Goal: Task Accomplishment & Management: Use online tool/utility

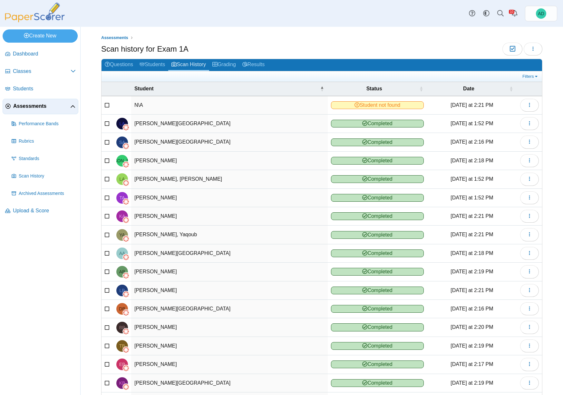
select select "**"
click at [259, 63] on link "Results" at bounding box center [253, 65] width 29 height 12
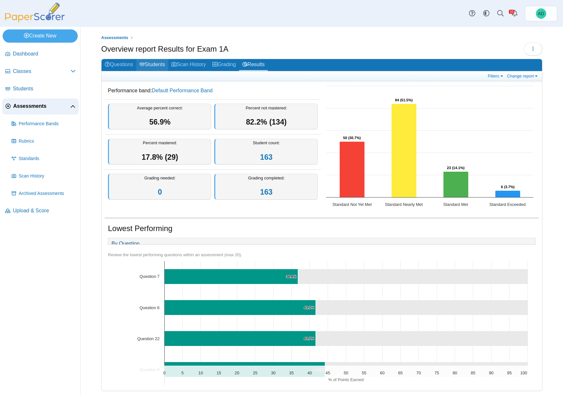
click at [160, 62] on link "Students" at bounding box center [152, 65] width 32 height 12
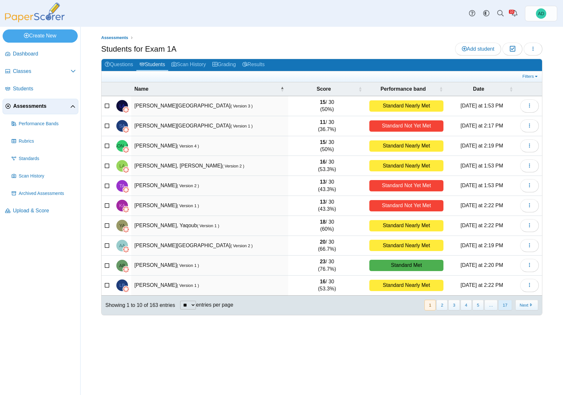
click at [508, 308] on button "17" at bounding box center [506, 305] width 14 height 11
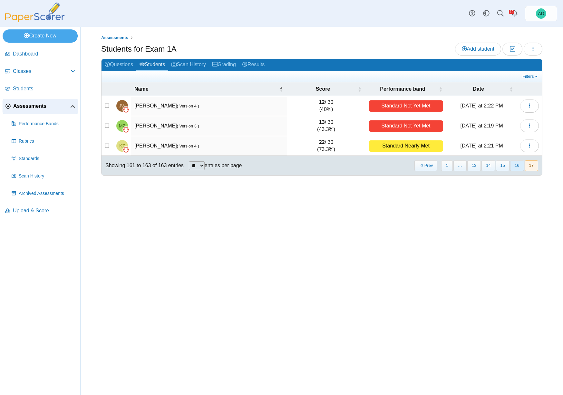
click at [520, 164] on button "16" at bounding box center [518, 165] width 14 height 11
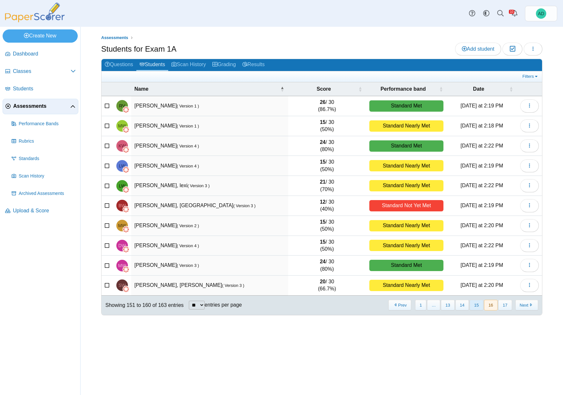
click at [477, 306] on button "15" at bounding box center [477, 305] width 14 height 11
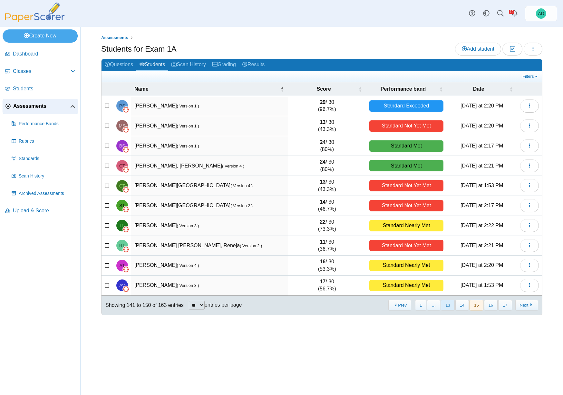
click at [449, 306] on button "13" at bounding box center [448, 305] width 14 height 11
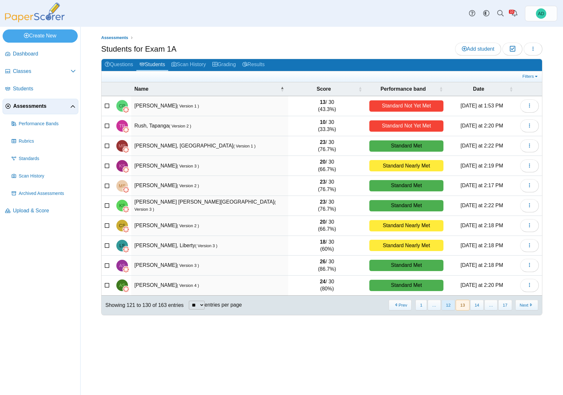
click at [446, 306] on button "12" at bounding box center [449, 305] width 14 height 11
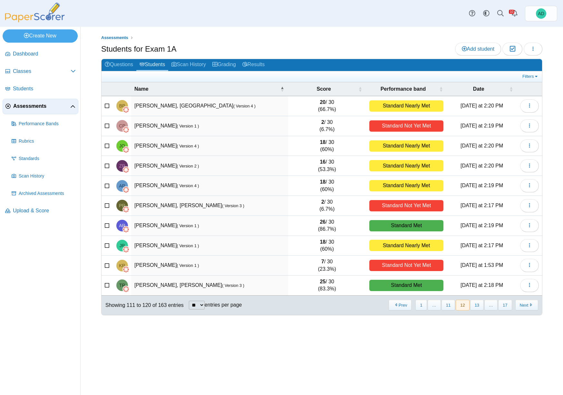
click at [446, 306] on button "11" at bounding box center [449, 305] width 14 height 11
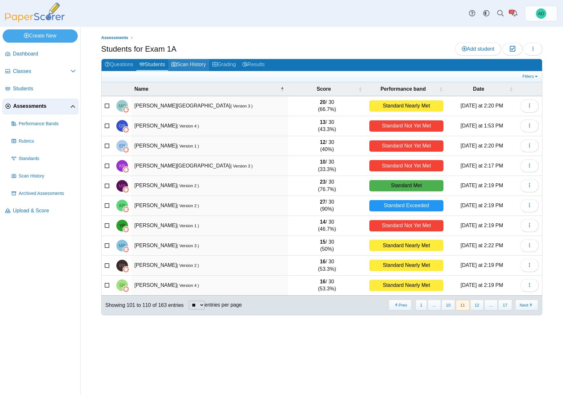
click at [198, 65] on link "Scan History" at bounding box center [188, 65] width 41 height 12
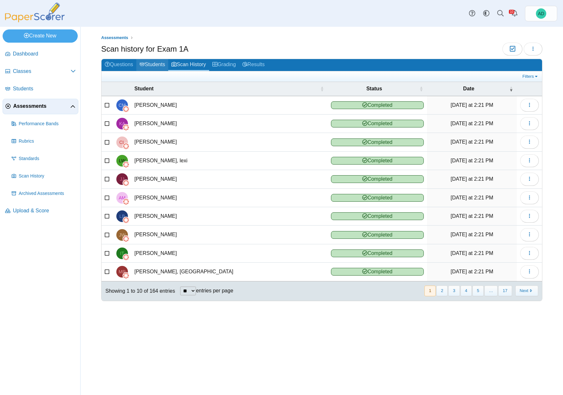
click at [161, 65] on link "Students" at bounding box center [152, 65] width 32 height 12
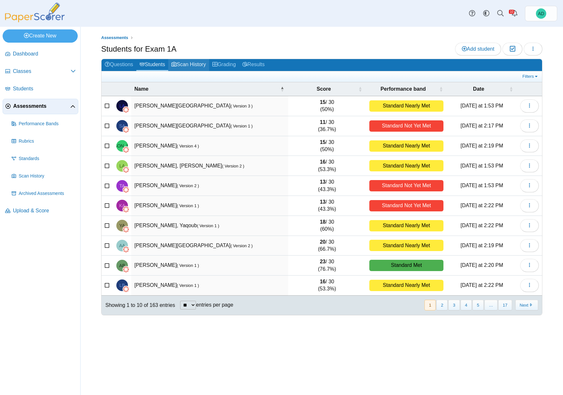
click at [189, 64] on link "Scan History" at bounding box center [188, 65] width 41 height 12
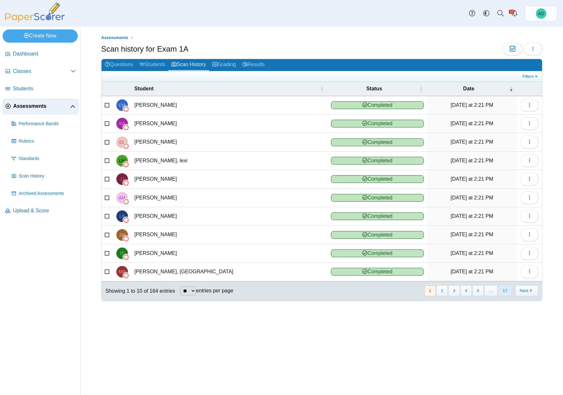
click at [505, 289] on button "17" at bounding box center [506, 290] width 14 height 11
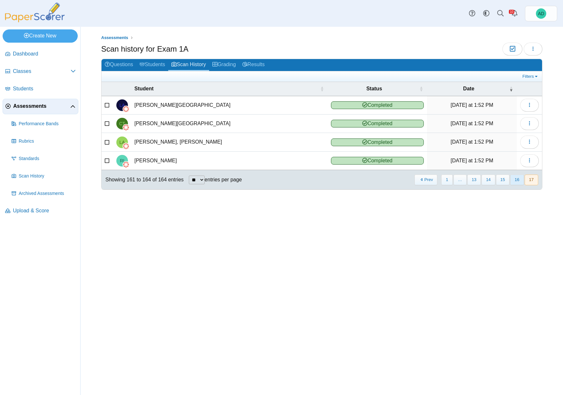
click at [518, 179] on button "16" at bounding box center [518, 179] width 14 height 11
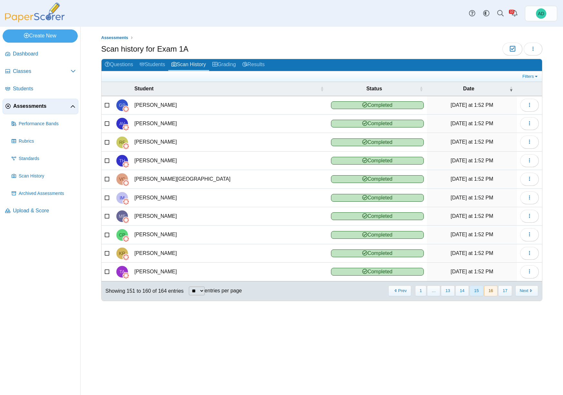
click at [476, 292] on button "15" at bounding box center [477, 290] width 14 height 11
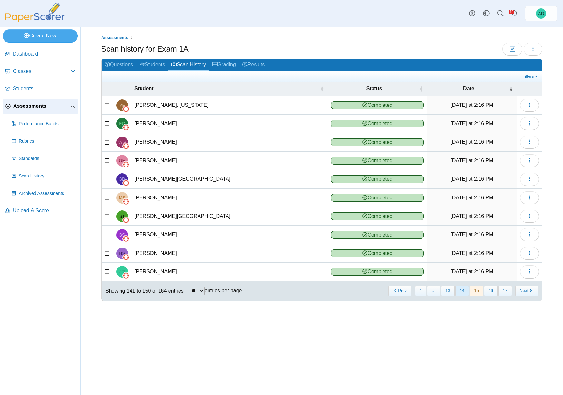
click at [464, 293] on button "14" at bounding box center [463, 290] width 14 height 11
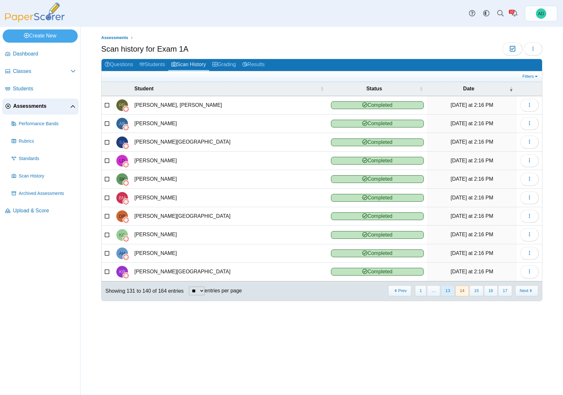
click at [450, 291] on button "13" at bounding box center [448, 290] width 14 height 11
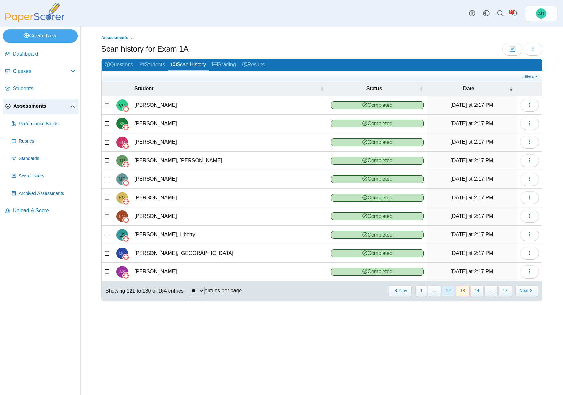
click at [449, 291] on button "12" at bounding box center [449, 290] width 14 height 11
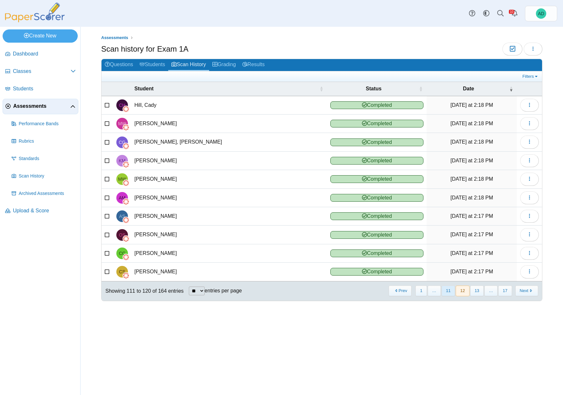
click at [449, 291] on button "11" at bounding box center [449, 290] width 14 height 11
click at [447, 290] on button "10" at bounding box center [449, 290] width 14 height 11
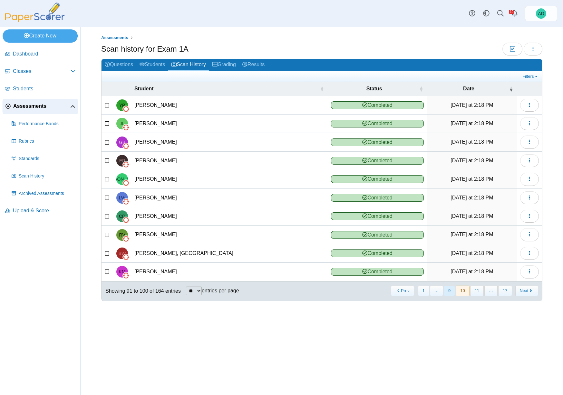
click at [448, 290] on button "9" at bounding box center [449, 290] width 11 height 11
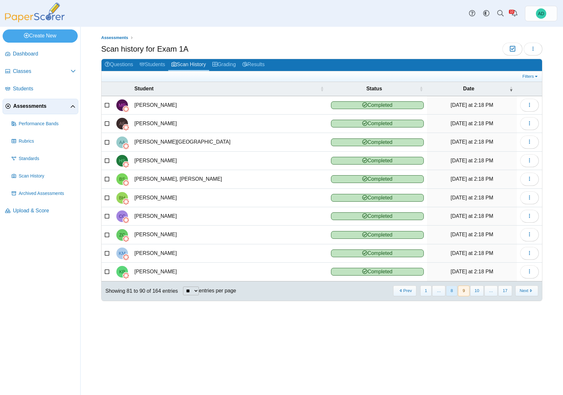
click at [453, 290] on button "8" at bounding box center [451, 290] width 11 height 11
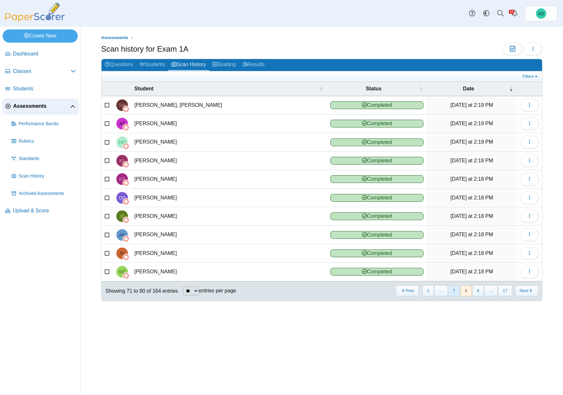
click at [452, 290] on button "7" at bounding box center [454, 290] width 11 height 11
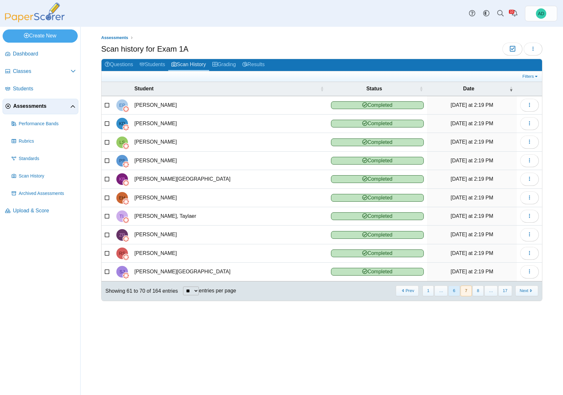
click at [453, 290] on button "6" at bounding box center [454, 290] width 11 height 11
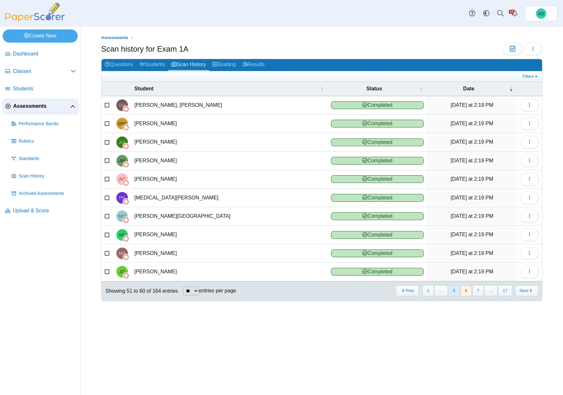
click at [452, 291] on button "5" at bounding box center [454, 290] width 11 height 11
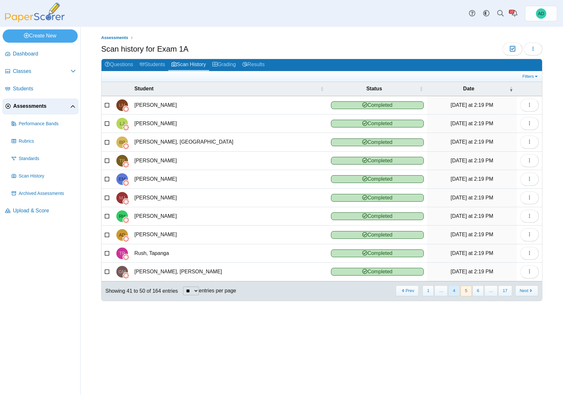
click at [452, 290] on button "4" at bounding box center [454, 290] width 11 height 11
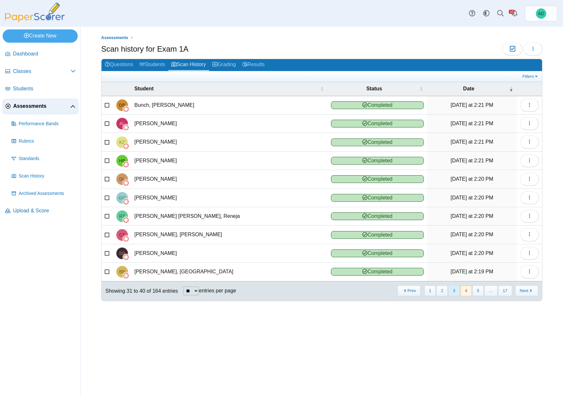
click at [455, 290] on button "3" at bounding box center [454, 290] width 11 height 11
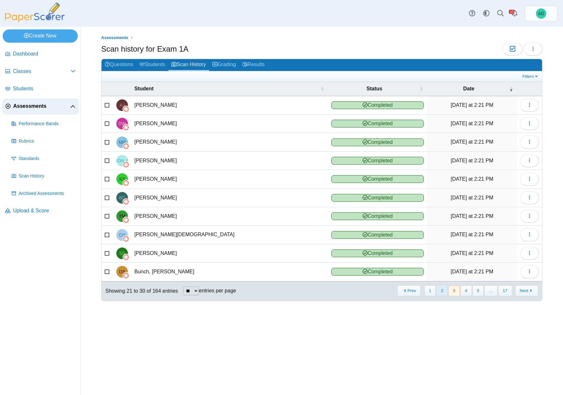
click at [444, 291] on button "2" at bounding box center [442, 290] width 11 height 11
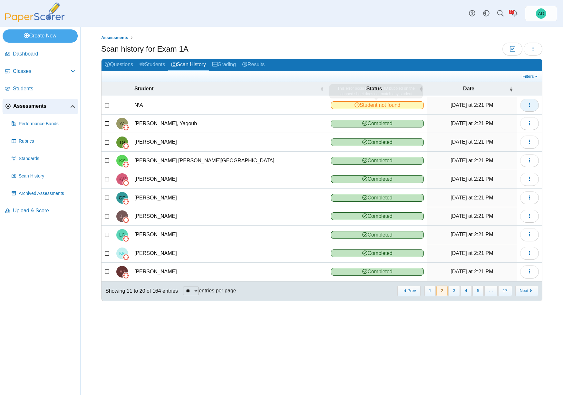
click at [529, 105] on icon "button" at bounding box center [529, 104] width 5 height 5
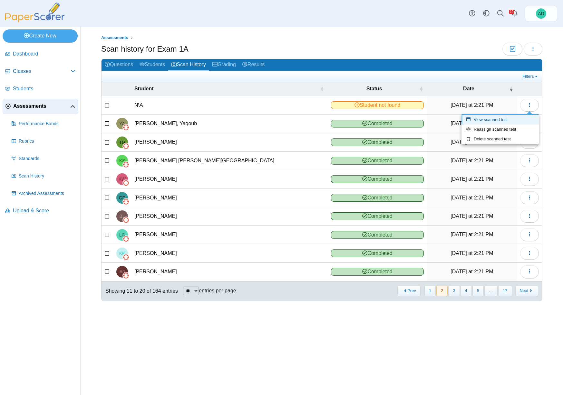
click at [503, 120] on link "View scanned test" at bounding box center [500, 120] width 77 height 10
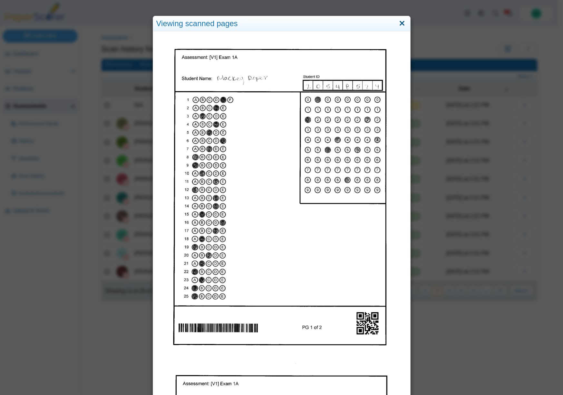
click at [402, 24] on link "Close" at bounding box center [402, 23] width 10 height 11
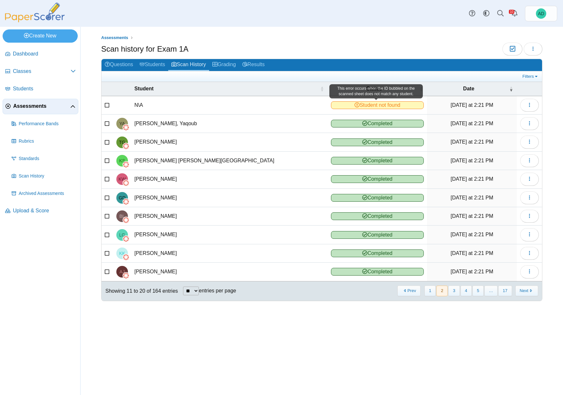
click at [364, 105] on span "Student not found" at bounding box center [377, 105] width 93 height 8
click at [532, 103] on icon "button" at bounding box center [529, 104] width 5 height 5
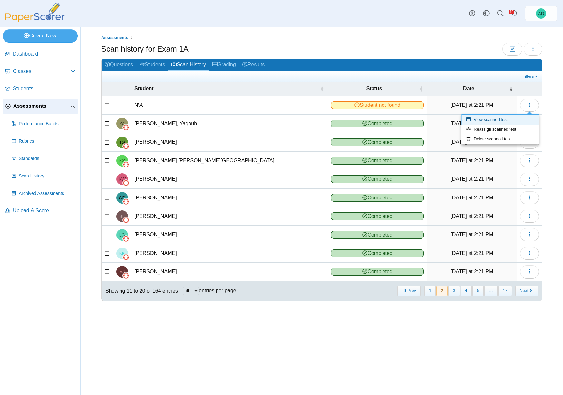
click at [514, 119] on link "View scanned test" at bounding box center [500, 120] width 77 height 10
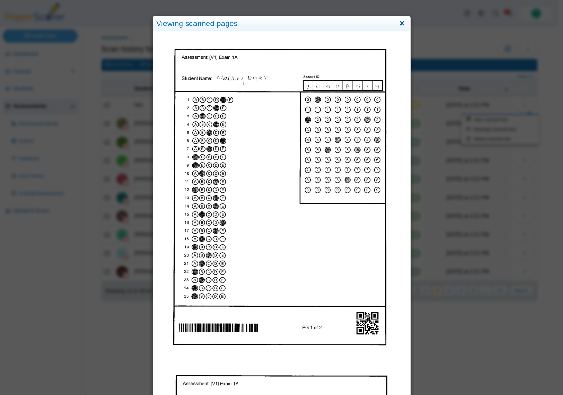
click at [400, 23] on link "Close" at bounding box center [402, 23] width 10 height 11
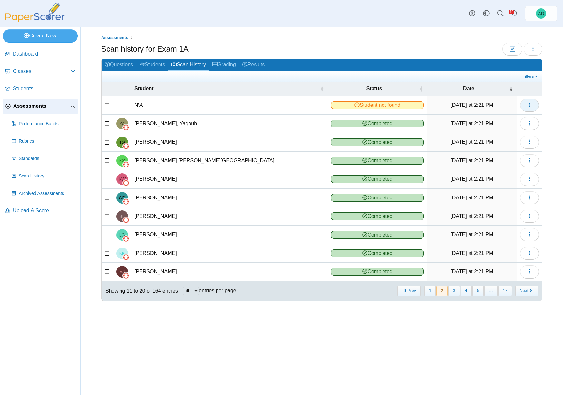
click at [531, 106] on icon "button" at bounding box center [529, 104] width 5 height 5
click at [505, 128] on link "Reassign scanned test" at bounding box center [500, 129] width 77 height 10
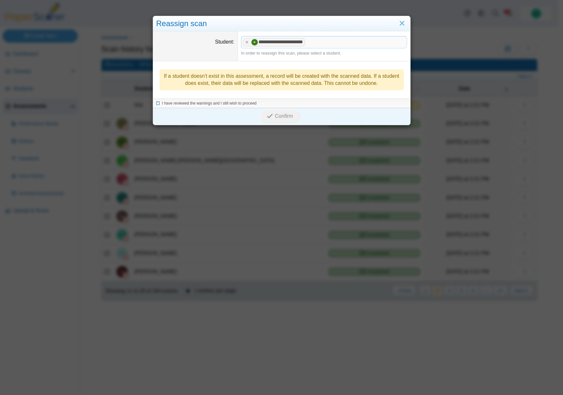
click at [156, 103] on icon at bounding box center [158, 103] width 4 height 4
click at [284, 117] on span "Confirm" at bounding box center [284, 115] width 18 height 5
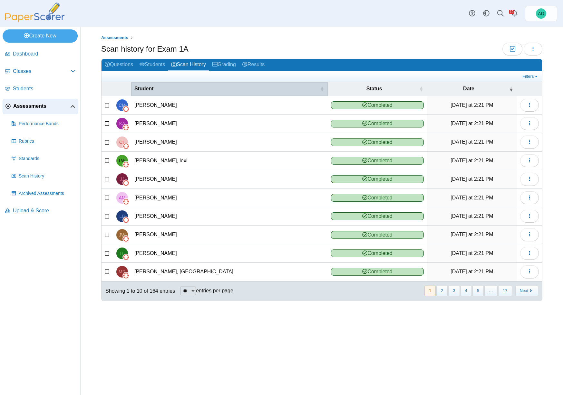
click at [148, 86] on span "Student" at bounding box center [143, 88] width 19 height 5
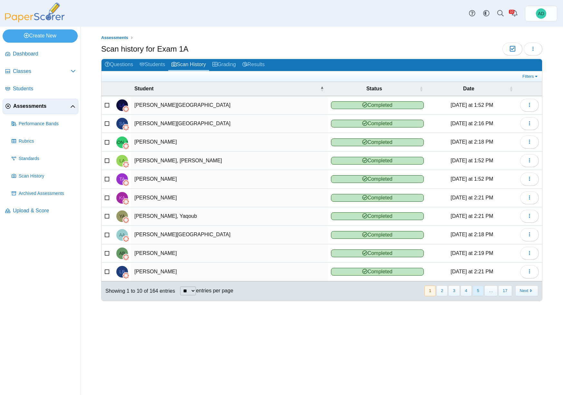
click at [481, 290] on button "5" at bounding box center [478, 290] width 11 height 11
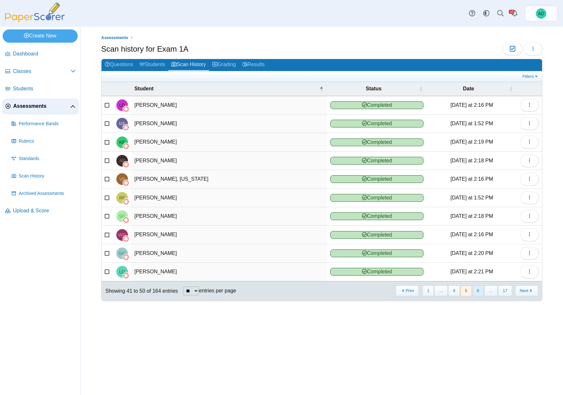
click at [478, 289] on button "6" at bounding box center [478, 290] width 11 height 11
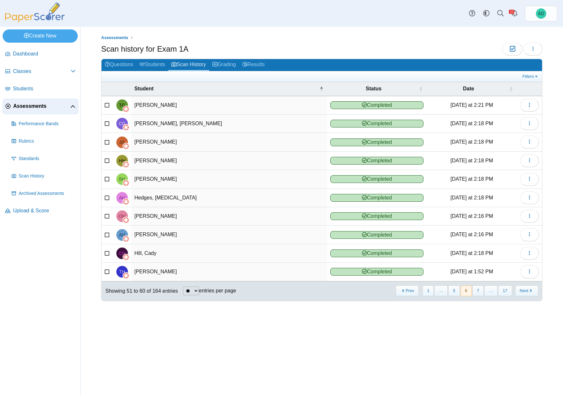
click at [478, 289] on button "7" at bounding box center [478, 290] width 11 height 11
click at [478, 289] on button "8" at bounding box center [478, 290] width 11 height 11
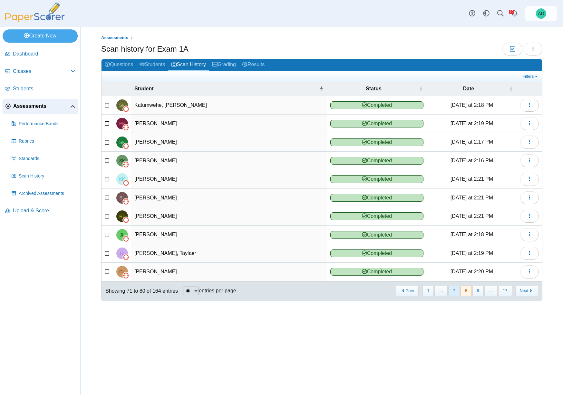
click at [457, 291] on button "7" at bounding box center [454, 290] width 11 height 11
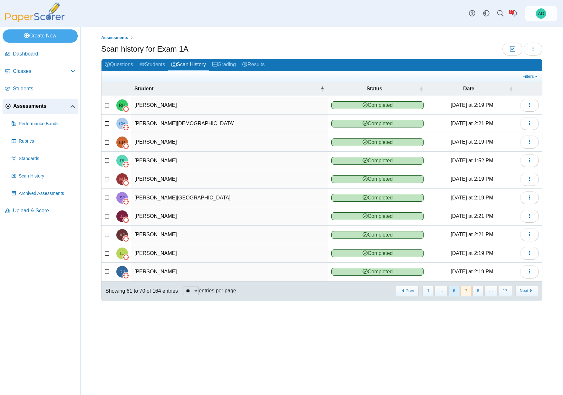
click at [452, 291] on button "6" at bounding box center [454, 290] width 11 height 11
click at [455, 290] on button "5" at bounding box center [454, 290] width 11 height 11
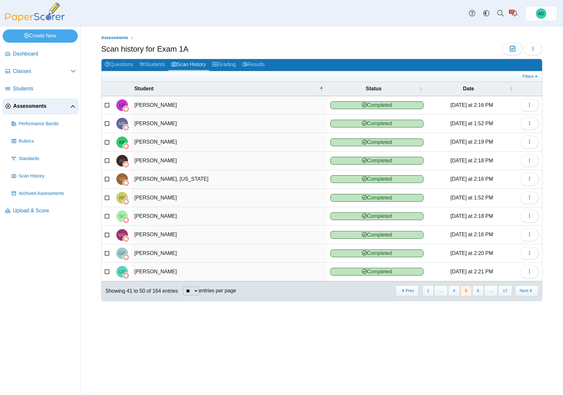
click at [455, 290] on button "4" at bounding box center [454, 290] width 11 height 11
click at [455, 290] on button "3" at bounding box center [454, 290] width 11 height 11
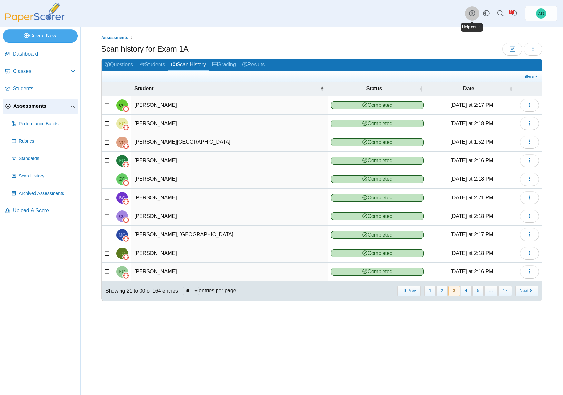
click at [472, 11] on icon at bounding box center [472, 13] width 6 height 6
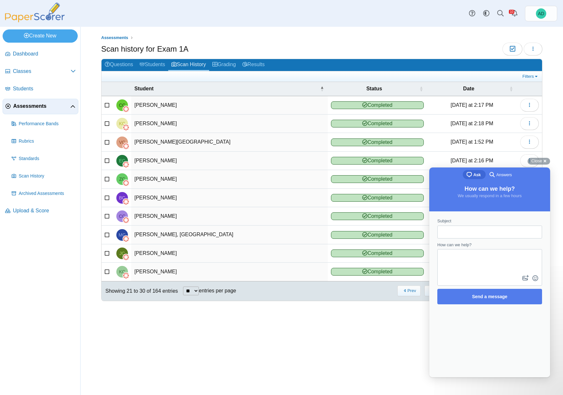
click at [480, 231] on input "Subject" at bounding box center [490, 232] width 94 height 12
type input "**********"
click at [480, 262] on textarea "How can we help?" at bounding box center [490, 262] width 104 height 24
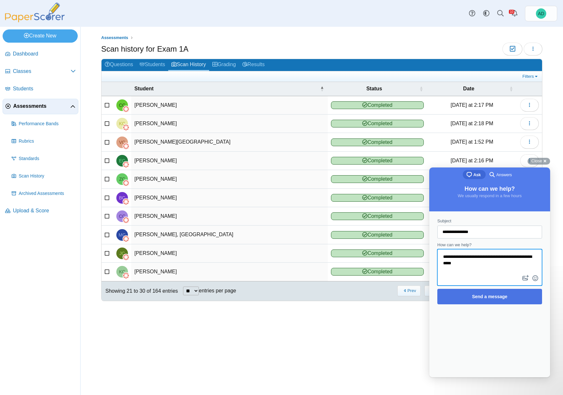
type textarea "**********"
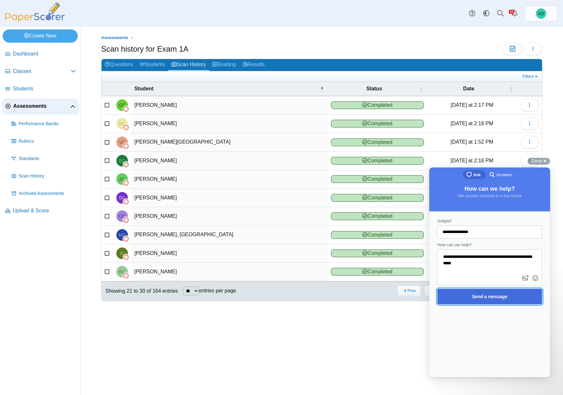
click at [486, 296] on span "Send a message" at bounding box center [489, 296] width 35 height 5
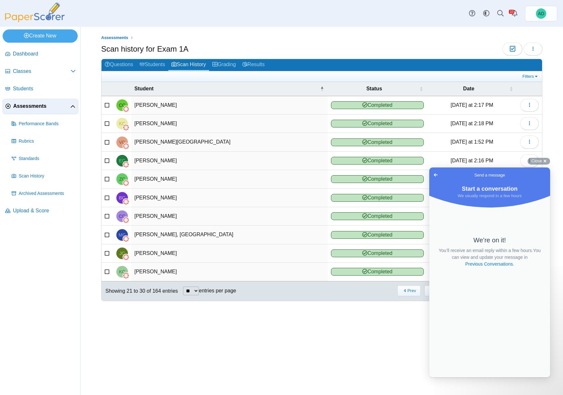
click at [435, 174] on span "Go back" at bounding box center [436, 175] width 8 height 8
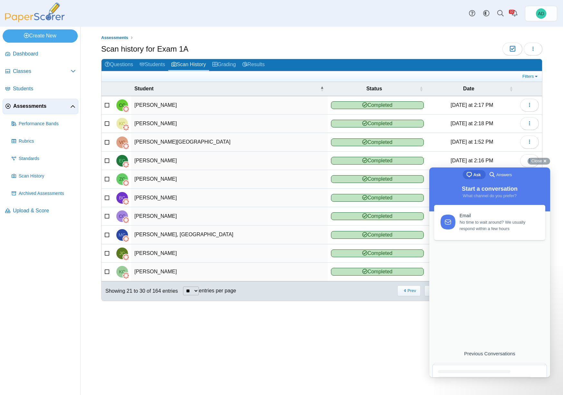
drag, startPoint x: 453, startPoint y: 293, endPoint x: 433, endPoint y: 292, distance: 20.4
click at [453, 293] on div "Email No time to wait around? We usually respond within a few hours Previous Co…" at bounding box center [490, 284] width 117 height 159
click at [385, 303] on div "Questions Students Scan History Grading Results Filters Show only: Loading… Stu…" at bounding box center [322, 183] width 442 height 249
drag, startPoint x: 453, startPoint y: 333, endPoint x: 475, endPoint y: 332, distance: 22.3
click at [453, 333] on div "Email No time to wait around? We usually respond within a few hours Previous Co…" at bounding box center [490, 284] width 117 height 159
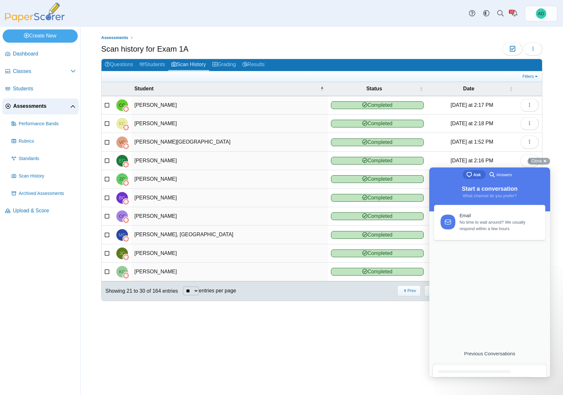
click at [477, 174] on span "Ask" at bounding box center [477, 175] width 7 height 6
click at [502, 175] on span "Answers" at bounding box center [504, 175] width 15 height 6
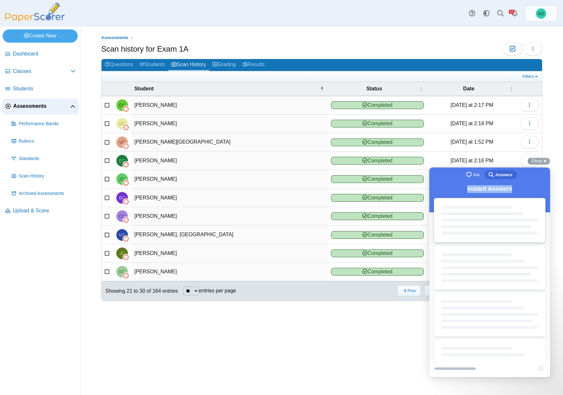
click at [514, 234] on div "chat-square Ask search-medium Answers Instant Answers search" at bounding box center [490, 263] width 121 height 192
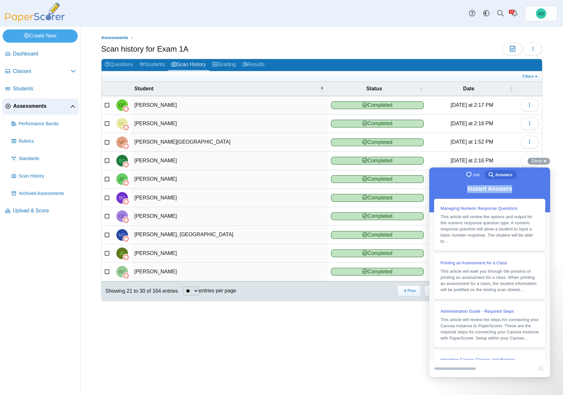
click at [520, 192] on h2 "Instant Answers" at bounding box center [490, 188] width 108 height 10
click at [547, 162] on div "Close cross-small" at bounding box center [539, 161] width 23 height 7
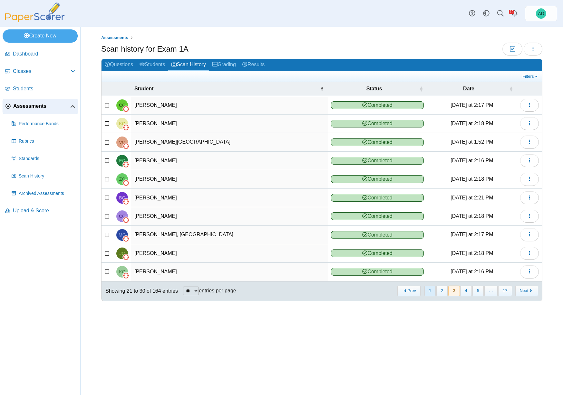
click at [431, 289] on button "1" at bounding box center [430, 290] width 11 height 11
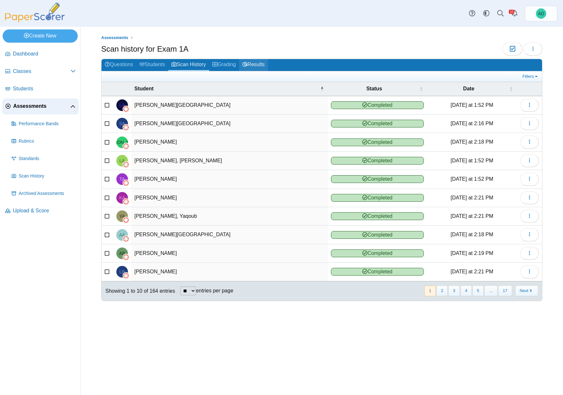
click at [259, 64] on link "Results" at bounding box center [253, 65] width 29 height 12
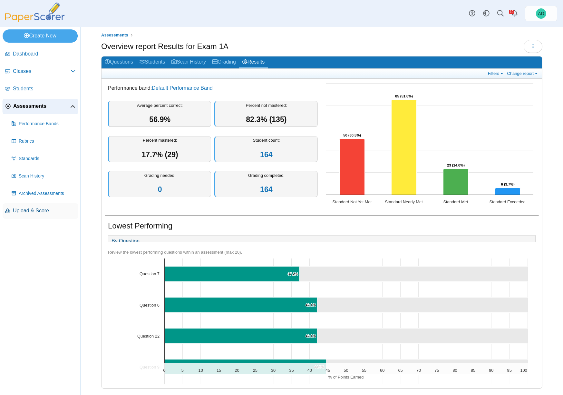
click at [41, 210] on span "Upload & Score" at bounding box center [44, 210] width 63 height 7
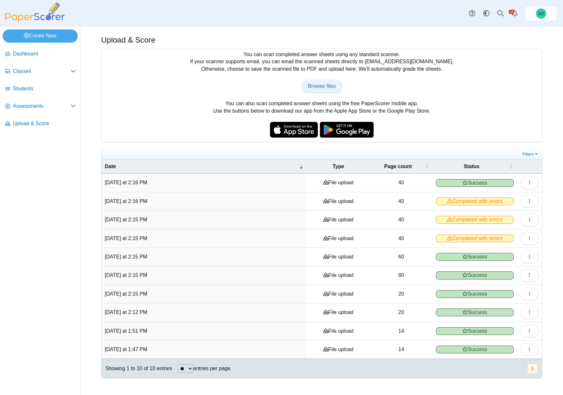
click at [318, 86] on span "Browse files" at bounding box center [322, 85] width 28 height 5
click at [528, 202] on icon "button" at bounding box center [529, 200] width 5 height 5
click at [495, 215] on link "View scanned pages" at bounding box center [500, 216] width 77 height 10
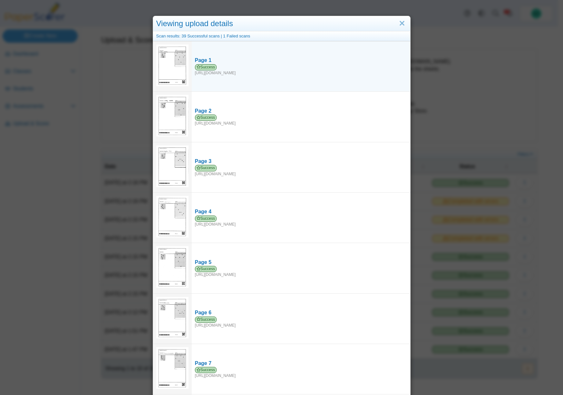
click at [175, 57] on img at bounding box center [172, 66] width 32 height 42
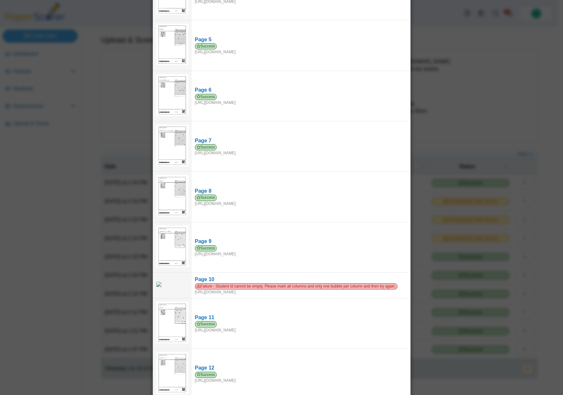
scroll to position [250, 0]
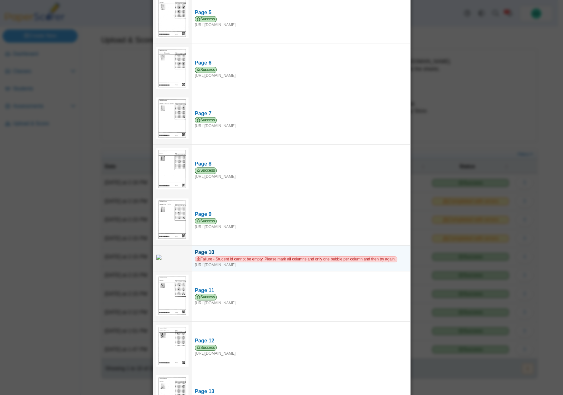
click at [236, 260] on span "Failure - Student id cannot be empty. Please mark all columns and only one bubb…" at bounding box center [296, 259] width 203 height 6
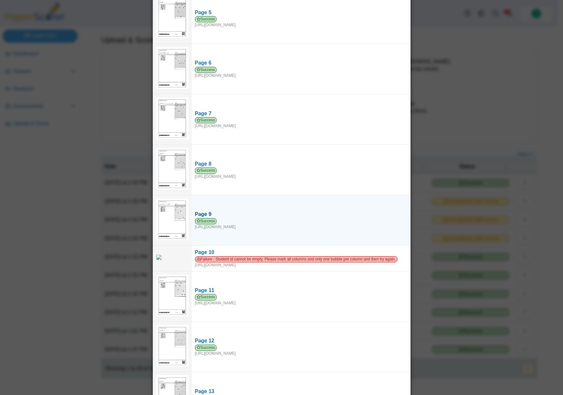
click at [225, 223] on div "Success https://forms.paperscorer.com/scans/10/5664/238932/3145442_SEPTEMBER_11…" at bounding box center [301, 224] width 212 height 12
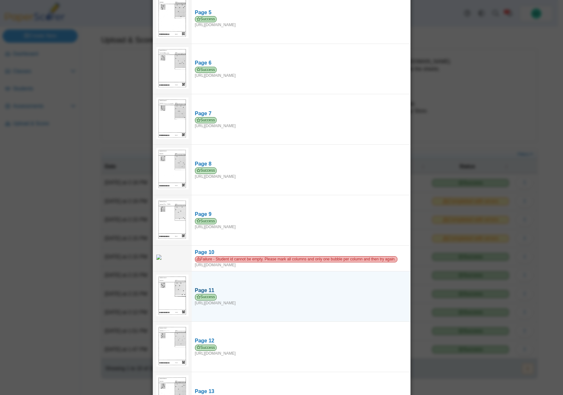
click at [255, 305] on div "Success https://forms.paperscorer.com/scans/10/5664/238932/3145467_SEPTEMBER_11…" at bounding box center [301, 300] width 212 height 12
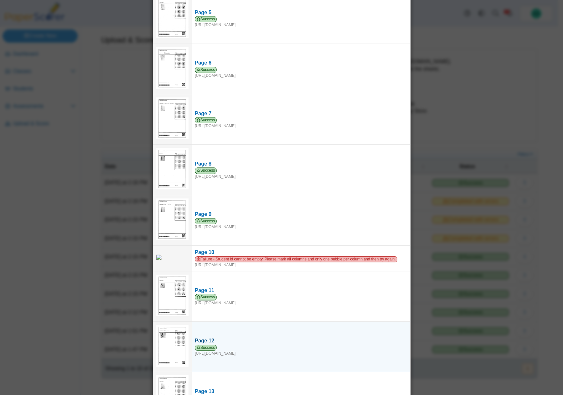
click at [284, 356] on div "Success https://forms.paperscorer.com/scans/10/5664/238932/3145470_SEPTEMBER_11…" at bounding box center [301, 350] width 212 height 12
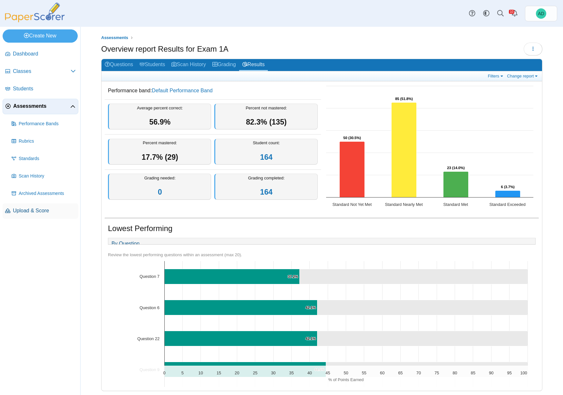
click at [36, 212] on span "Upload & Score" at bounding box center [44, 210] width 63 height 7
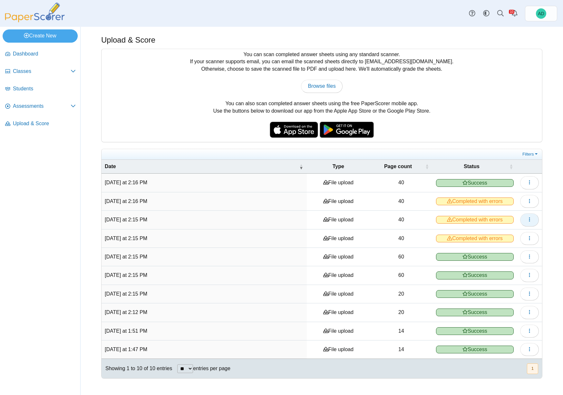
click at [530, 220] on icon "button" at bounding box center [529, 219] width 5 height 5
click at [492, 234] on link "View scanned pages" at bounding box center [500, 234] width 77 height 10
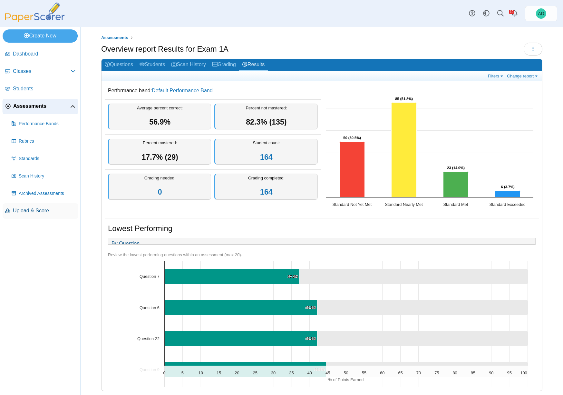
click at [38, 211] on span "Upload & Score" at bounding box center [44, 210] width 63 height 7
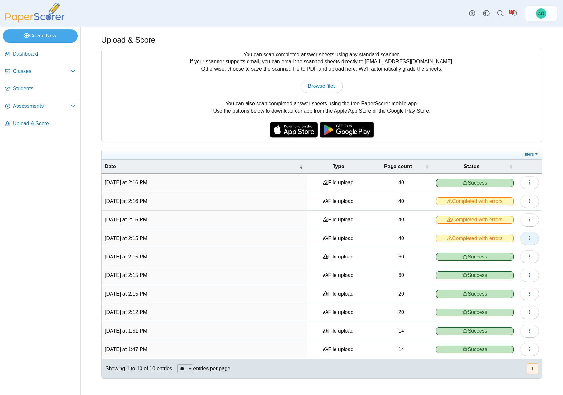
click at [532, 237] on icon "button" at bounding box center [529, 237] width 5 height 5
click at [500, 251] on link "View scanned pages" at bounding box center [500, 252] width 77 height 10
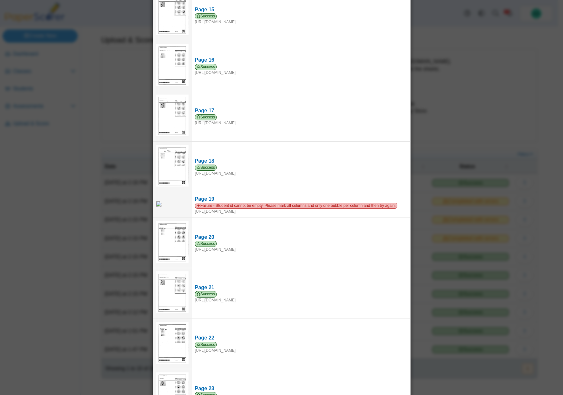
scroll to position [757, 0]
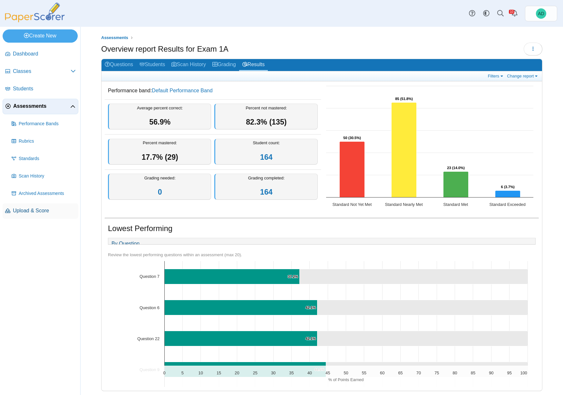
click at [39, 210] on span "Upload & Score" at bounding box center [44, 210] width 63 height 7
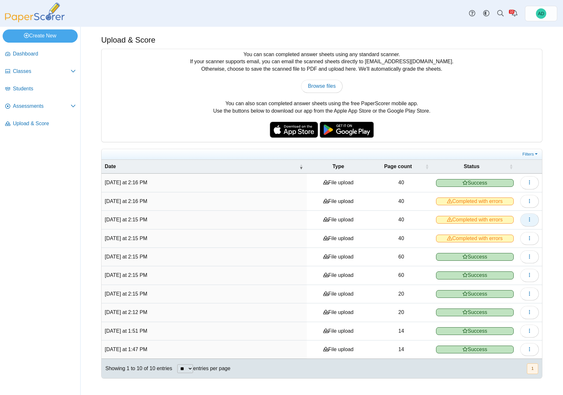
click at [531, 220] on icon "button" at bounding box center [529, 219] width 5 height 5
click at [505, 235] on link "View scanned pages" at bounding box center [500, 234] width 77 height 10
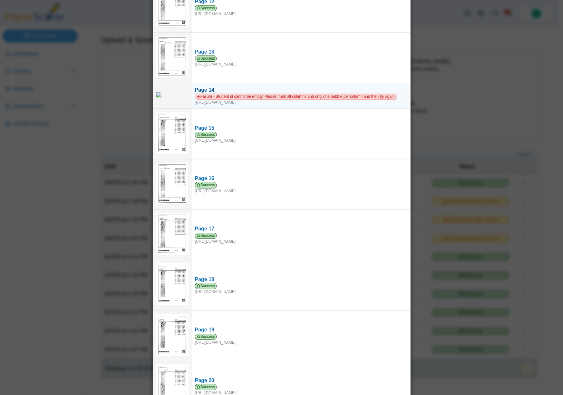
scroll to position [616, 0]
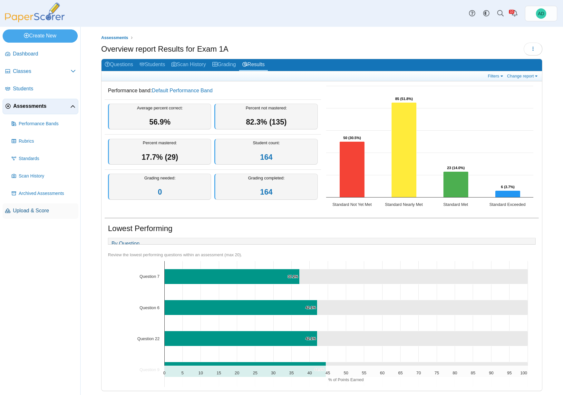
click at [43, 209] on span "Upload & Score" at bounding box center [44, 210] width 63 height 7
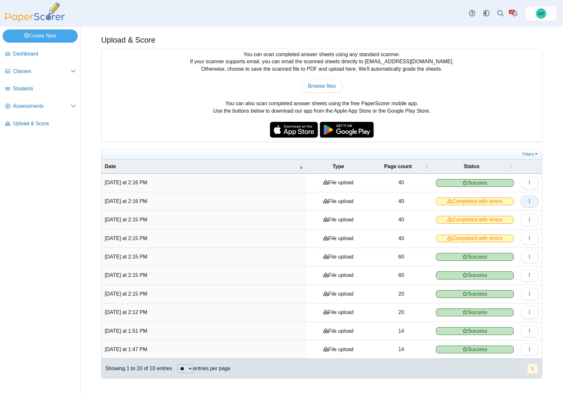
click at [532, 201] on icon "button" at bounding box center [529, 200] width 5 height 5
click at [506, 215] on link "View scanned pages" at bounding box center [500, 216] width 77 height 10
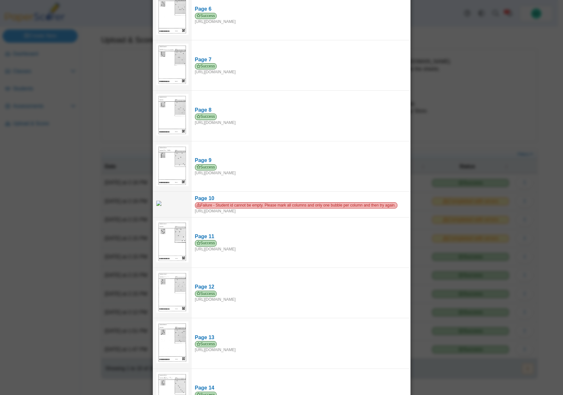
scroll to position [304, 0]
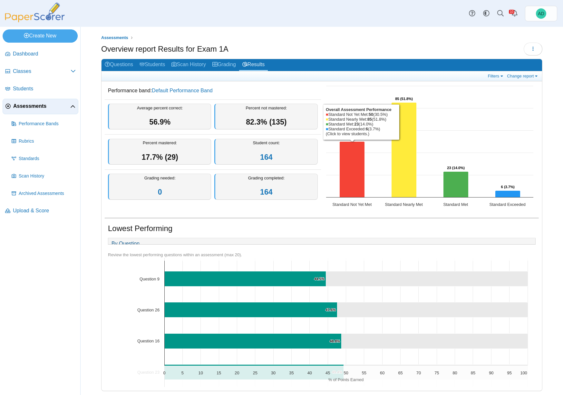
scroll to position [104, 0]
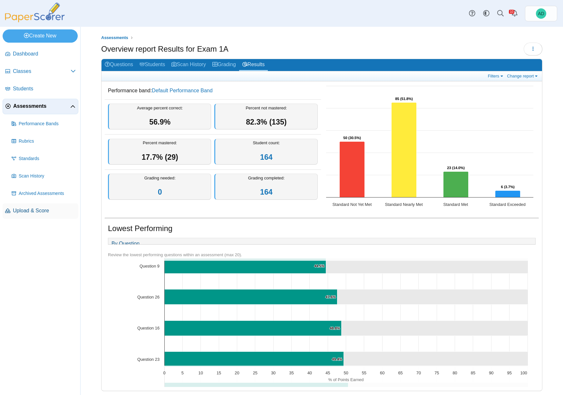
click at [31, 208] on span "Upload & Score" at bounding box center [44, 210] width 63 height 7
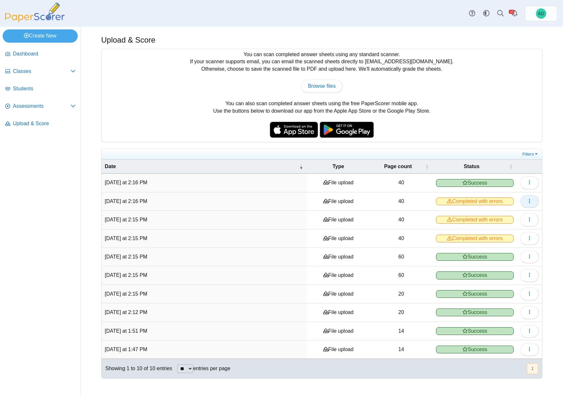
click at [530, 200] on icon "button" at bounding box center [529, 200] width 5 height 5
click at [509, 216] on link "View scanned pages" at bounding box center [500, 216] width 77 height 10
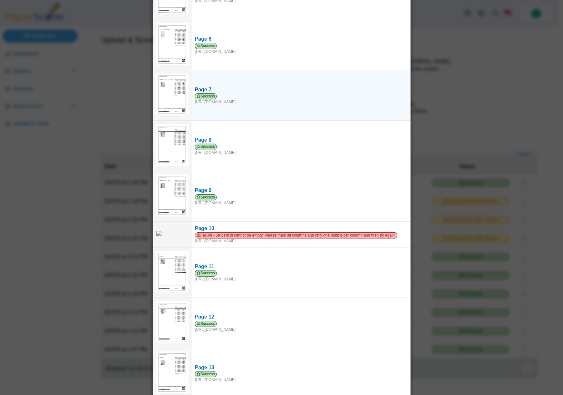
scroll to position [279, 0]
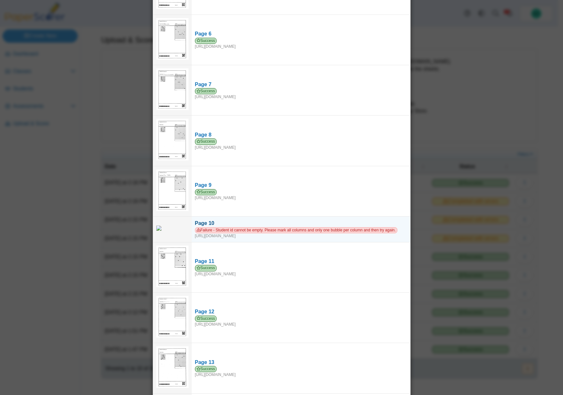
click at [260, 231] on span "Failure - Student id cannot be empty. Please mark all columns and only one bubb…" at bounding box center [296, 230] width 203 height 6
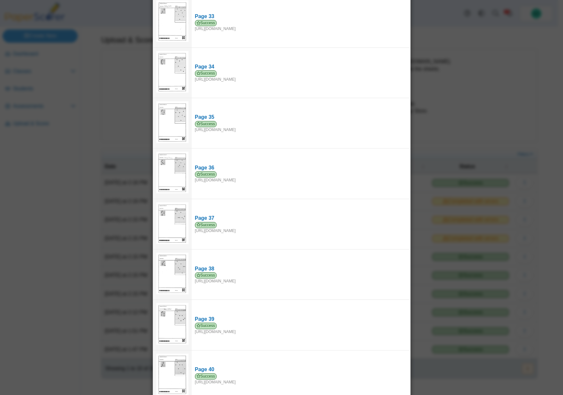
scroll to position [1643, 0]
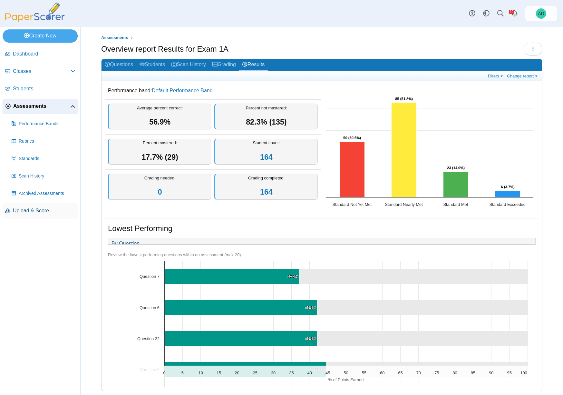
click at [21, 211] on span "Upload & Score" at bounding box center [44, 210] width 63 height 7
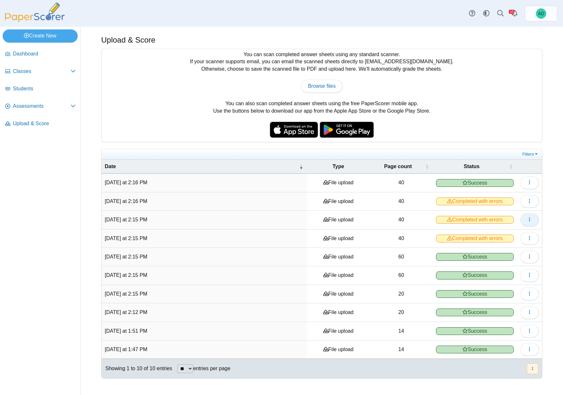
click at [531, 220] on icon "button" at bounding box center [529, 219] width 5 height 5
click at [504, 234] on link "View scanned pages" at bounding box center [500, 234] width 77 height 10
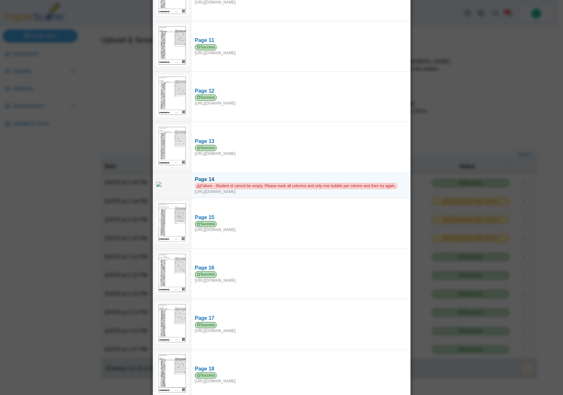
scroll to position [527, 0]
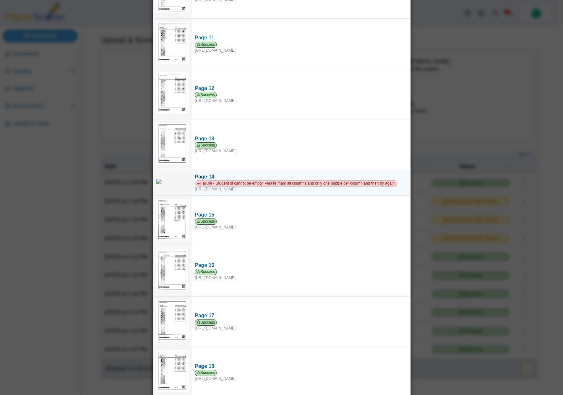
click at [274, 183] on span "Failure - Student id cannot be empty. Please mark all columns and only one bubb…" at bounding box center [296, 183] width 203 height 6
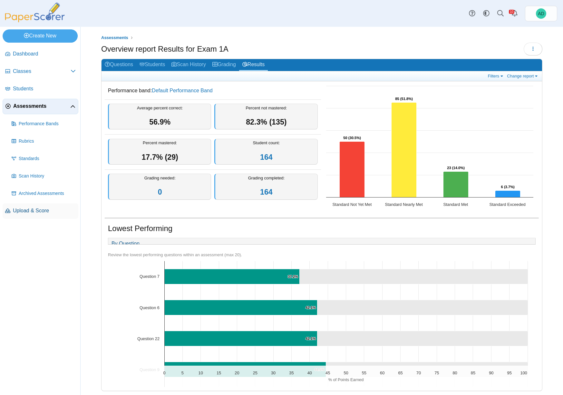
click at [43, 209] on span "Upload & Score" at bounding box center [44, 210] width 63 height 7
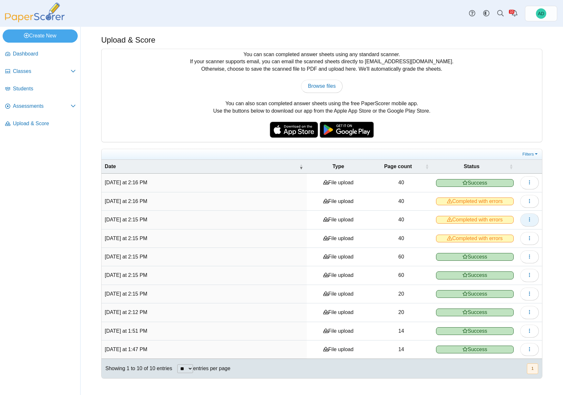
click at [531, 218] on icon "button" at bounding box center [529, 219] width 5 height 5
click at [496, 232] on link "View scanned pages" at bounding box center [500, 234] width 77 height 10
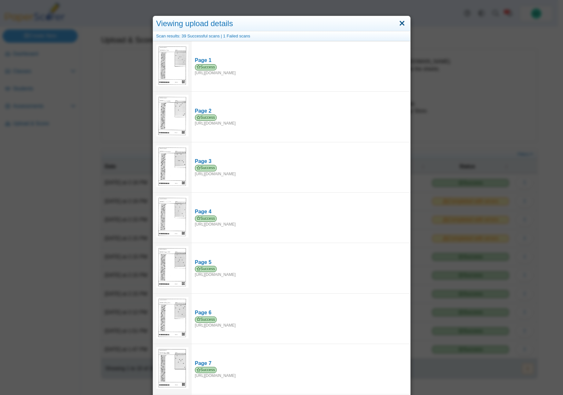
click at [402, 24] on link "Close" at bounding box center [402, 23] width 10 height 11
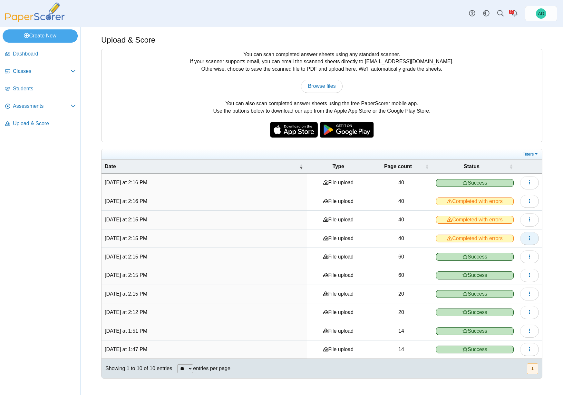
click at [532, 238] on icon "button" at bounding box center [529, 237] width 5 height 5
click at [501, 253] on link "View scanned pages" at bounding box center [500, 252] width 77 height 10
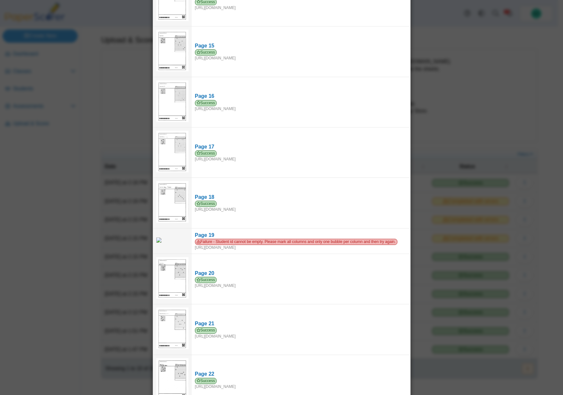
scroll to position [758, 0]
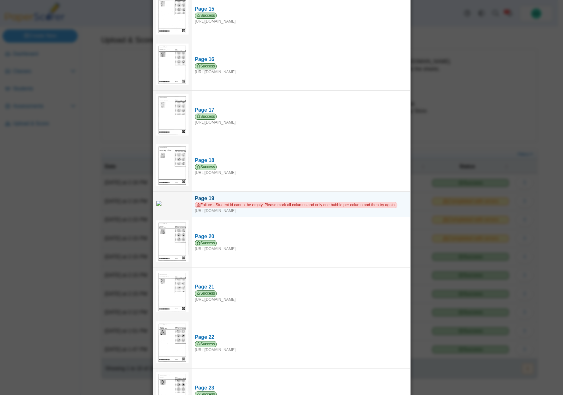
click at [318, 203] on span "Failure - Student id cannot be empty. Please mark all columns and only one bubb…" at bounding box center [296, 205] width 203 height 6
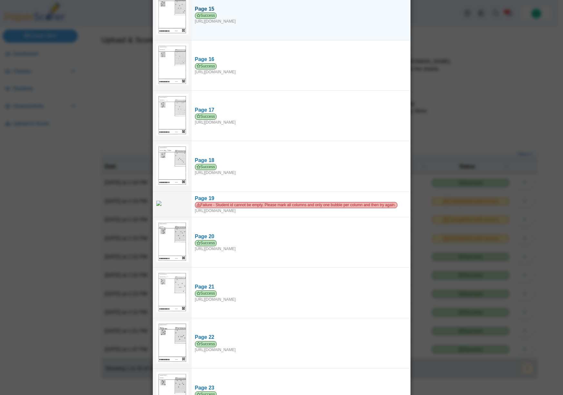
click at [372, 24] on td "Page 15 Success https://forms.paperscorer.com/scans/10/5664/238932/3145339_SEPT…" at bounding box center [301, 15] width 219 height 50
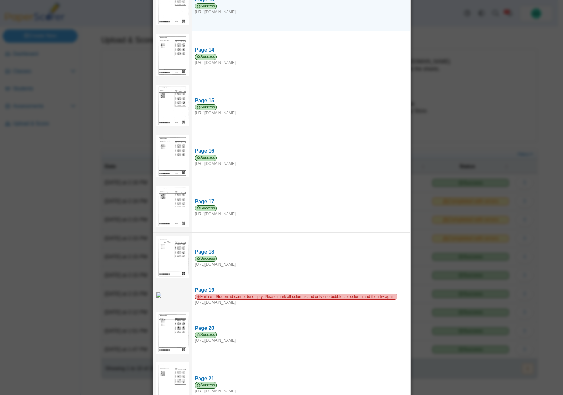
scroll to position [0, 0]
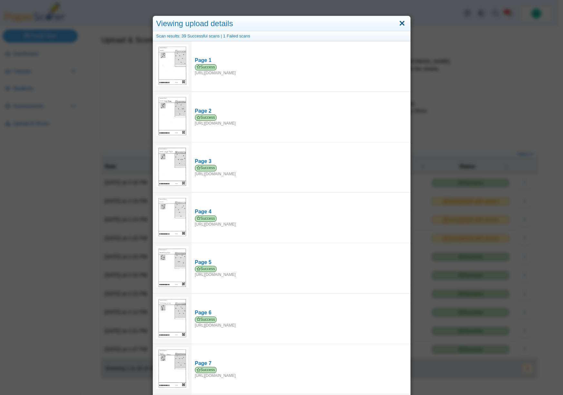
click at [400, 22] on link "Close" at bounding box center [402, 23] width 10 height 11
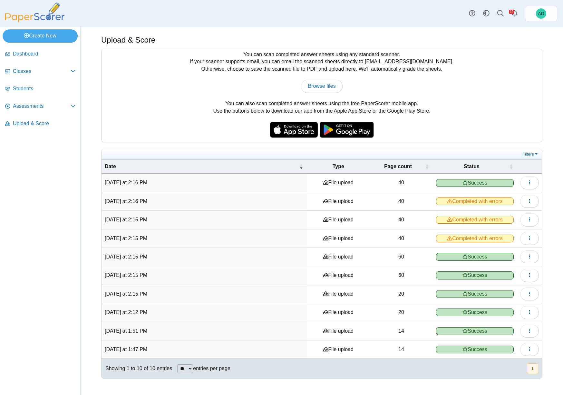
click at [400, 22] on div "Dashboard Classes Archived classes Students Assessments" at bounding box center [281, 13] width 563 height 27
